Goal: Find specific page/section: Find specific page/section

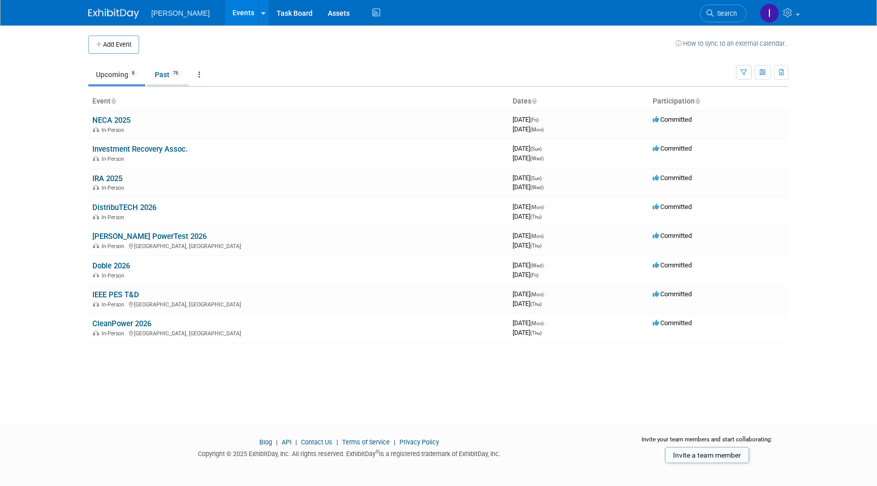
click at [170, 67] on link "Past 76" at bounding box center [168, 74] width 42 height 19
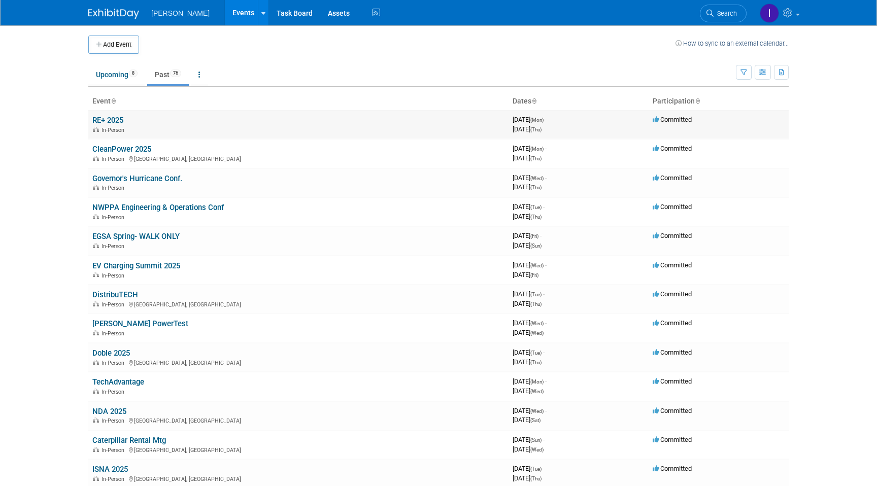
click at [115, 122] on link "RE+ 2025" at bounding box center [107, 120] width 31 height 9
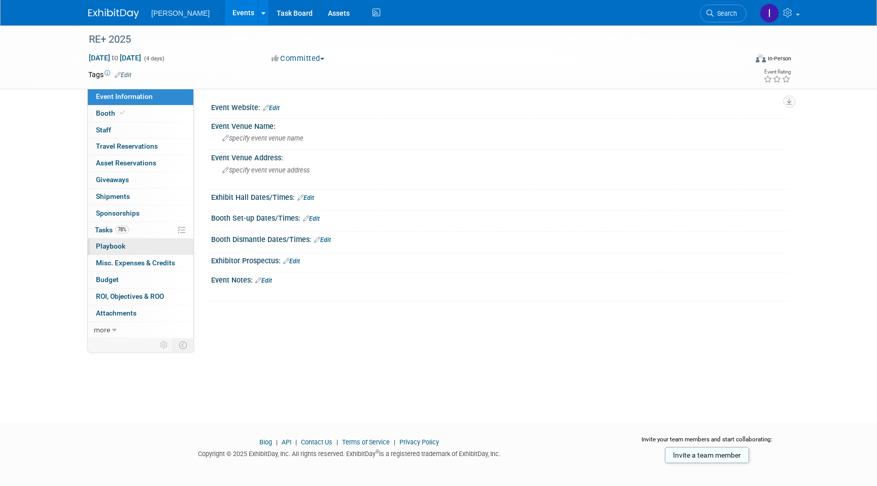
click at [127, 243] on link "0 Playbook 0" at bounding box center [141, 247] width 106 height 16
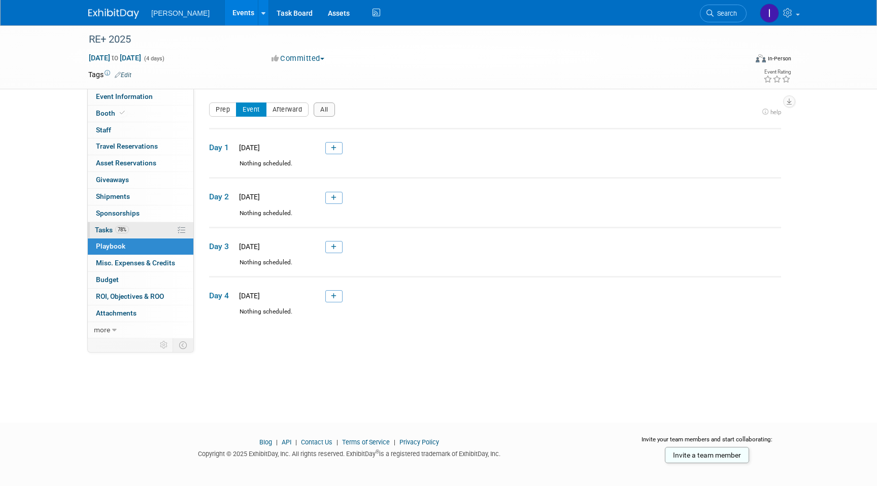
click at [125, 231] on span "78%" at bounding box center [122, 230] width 14 height 8
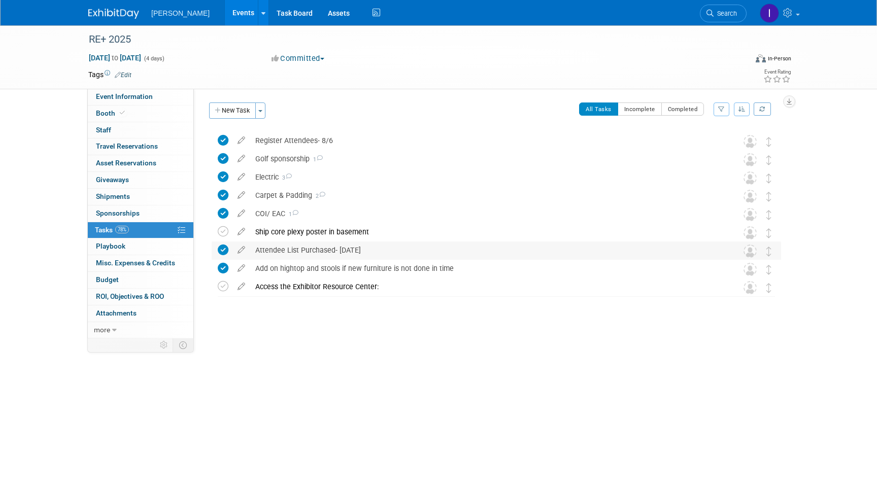
click at [355, 251] on div "Attendee List Purchased- May 9 2025" at bounding box center [486, 250] width 473 height 17
